Goal: Navigation & Orientation: Go to known website

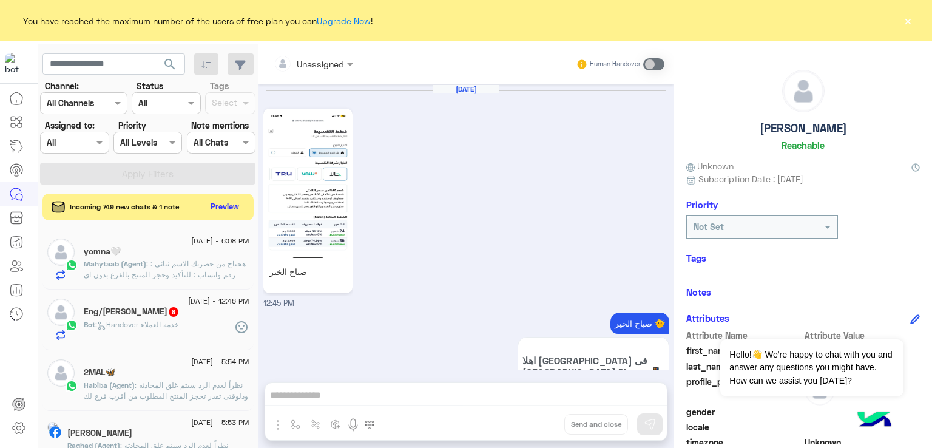
scroll to position [1443, 0]
